Goal: Communication & Community: Answer question/provide support

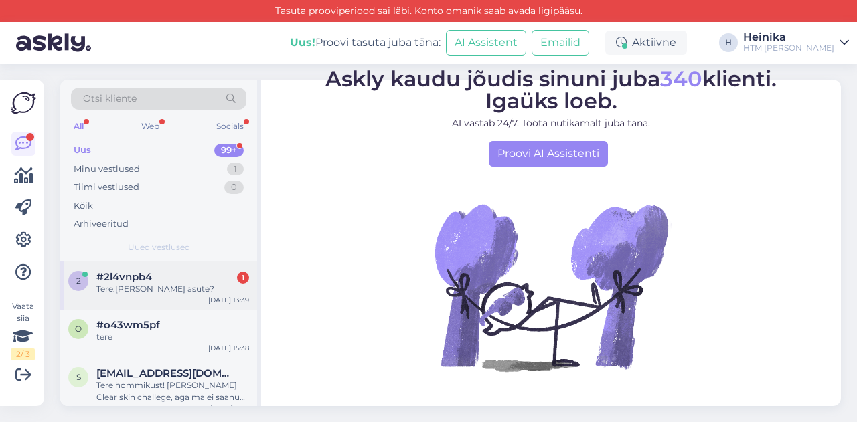
click at [151, 279] on span "#2l4vnpb4" at bounding box center [124, 277] width 56 height 12
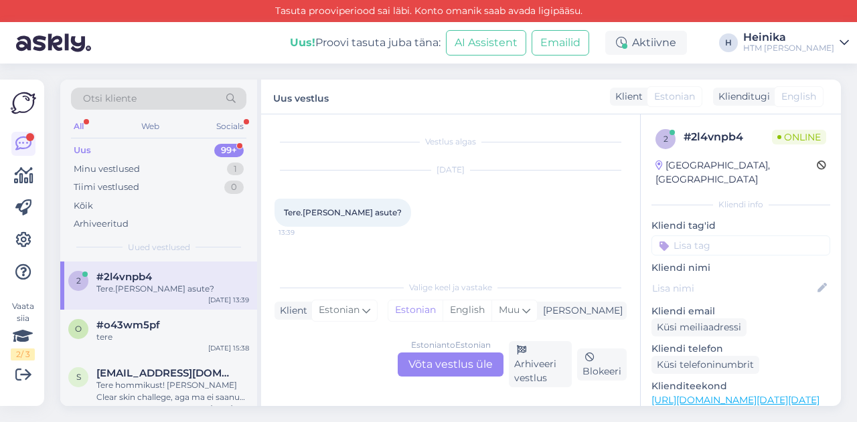
click at [465, 370] on div "Estonian to Estonian Võta vestlus üle" at bounding box center [451, 365] width 106 height 24
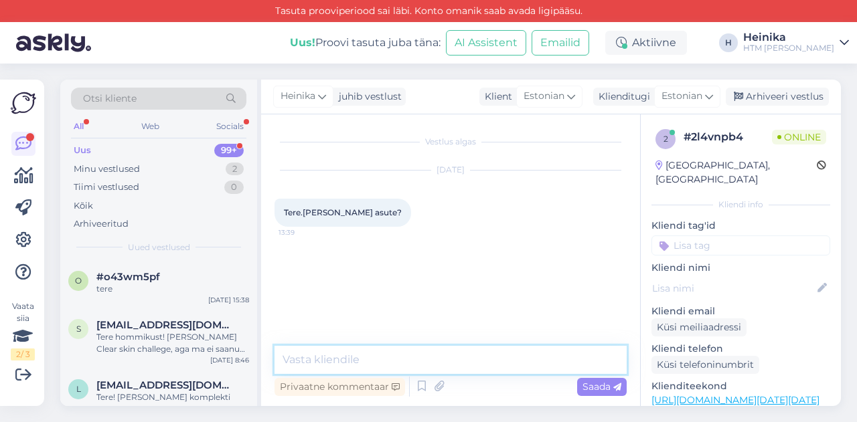
click at [461, 365] on textarea at bounding box center [450, 360] width 352 height 28
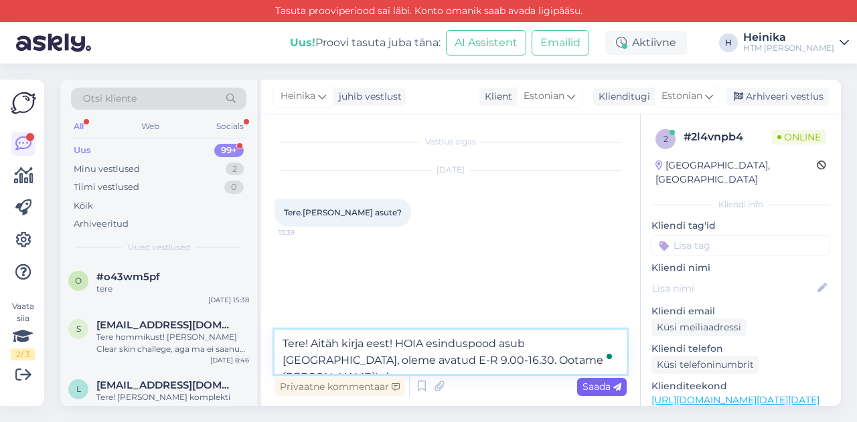
type textarea "Tere! Aitäh kirja eest! HOIA esinduspood asub [GEOGRAPHIC_DATA], oleme avatud E…"
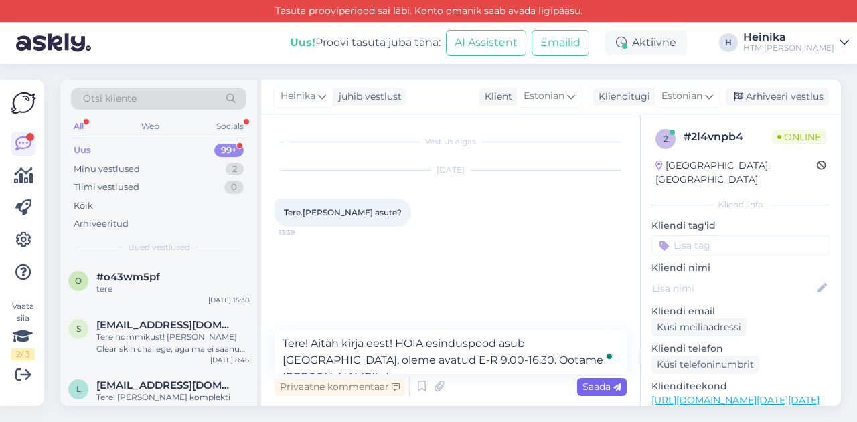
click at [609, 386] on span "Saada" at bounding box center [601, 387] width 39 height 12
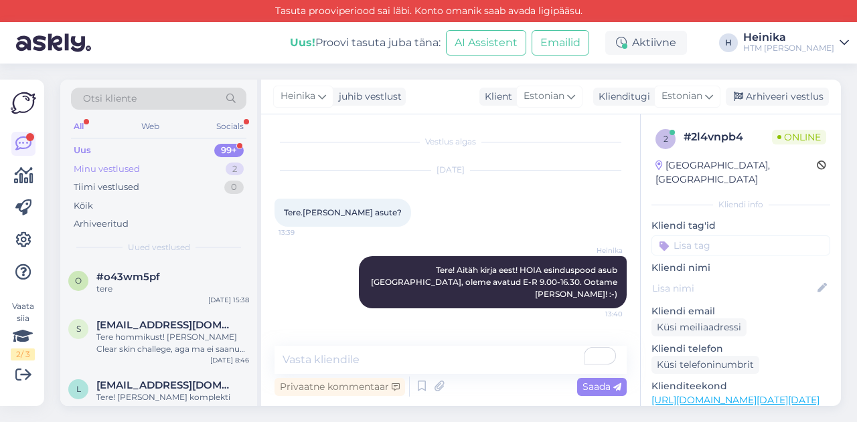
click at [179, 167] on div "Minu vestlused 2" at bounding box center [158, 169] width 175 height 19
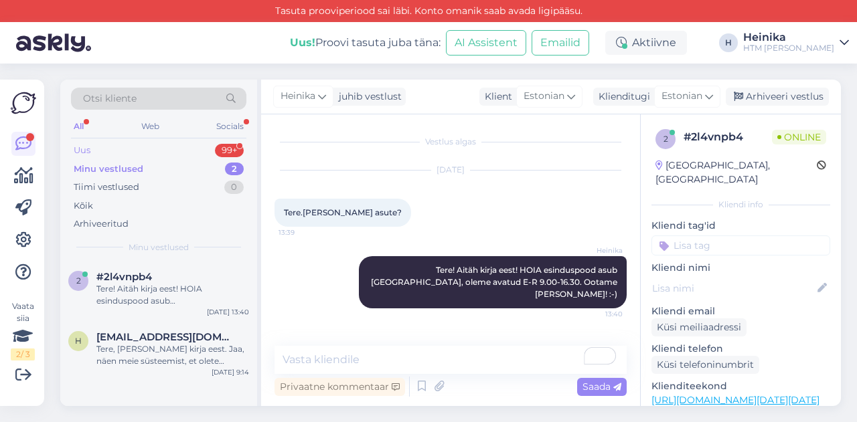
click at [173, 149] on div "Uus 99+" at bounding box center [158, 150] width 175 height 19
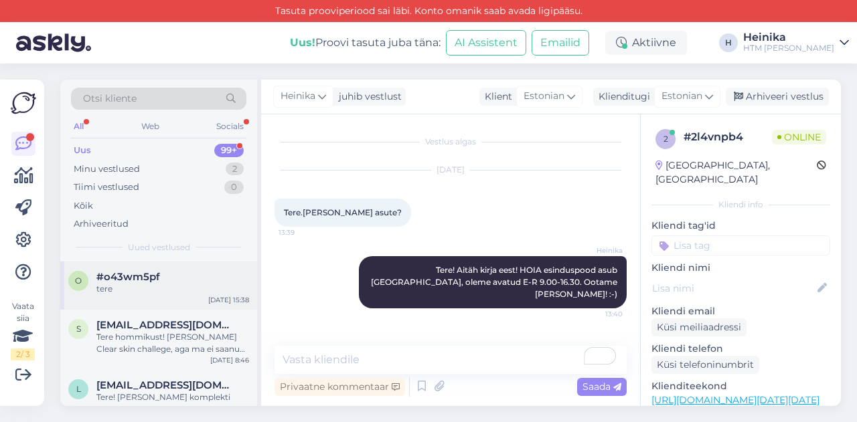
click at [159, 278] on div "#o43wm5pf" at bounding box center [172, 277] width 153 height 12
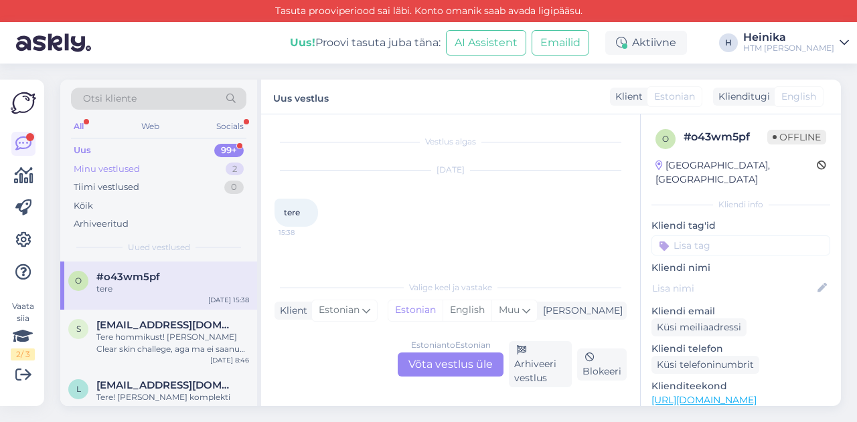
click at [147, 171] on div "Minu vestlused 2" at bounding box center [158, 169] width 175 height 19
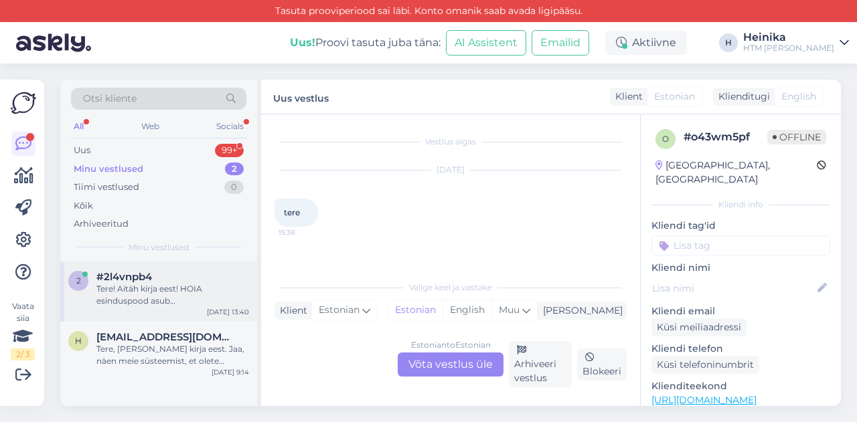
click at [182, 295] on div "Tere! Aitäh kirja eest! HOIA esinduspood asub [GEOGRAPHIC_DATA], oleme avatud E…" at bounding box center [172, 295] width 153 height 24
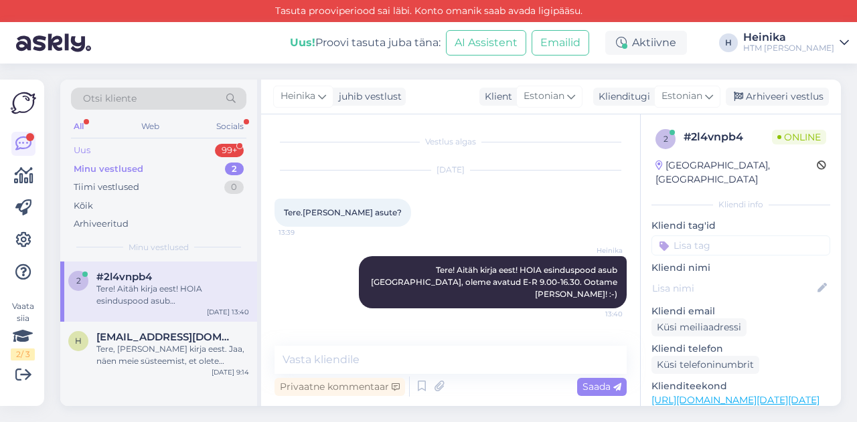
click at [92, 146] on div "Uus 99+" at bounding box center [158, 150] width 175 height 19
